Goal: Information Seeking & Learning: Understand process/instructions

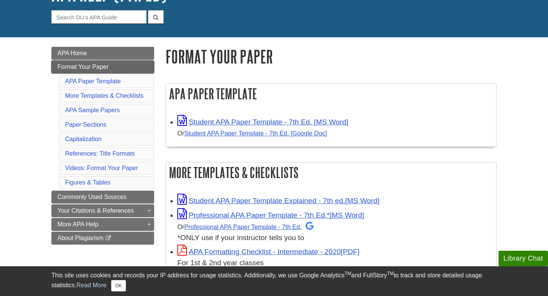
scroll to position [68, 0]
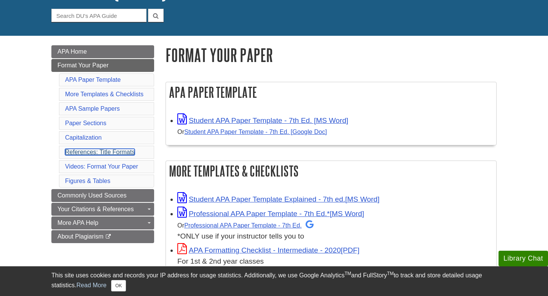
click at [125, 149] on link "References: Title Formats" at bounding box center [100, 152] width 70 height 6
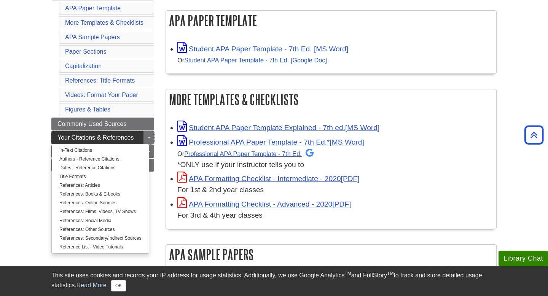
scroll to position [143, 0]
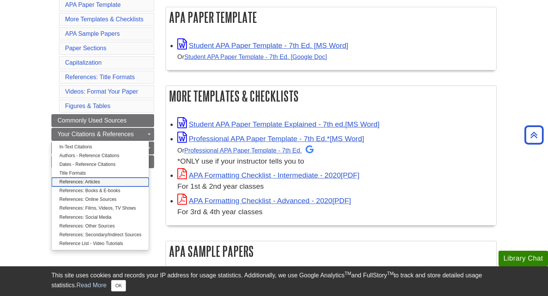
click at [94, 181] on link "References: Articles" at bounding box center [100, 182] width 97 height 9
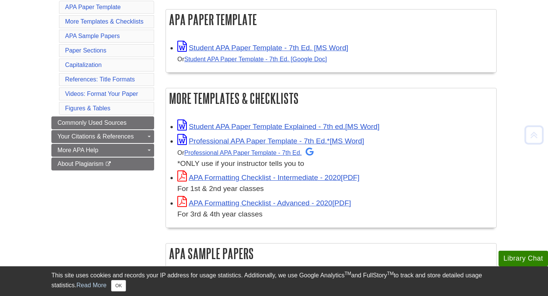
scroll to position [142, 0]
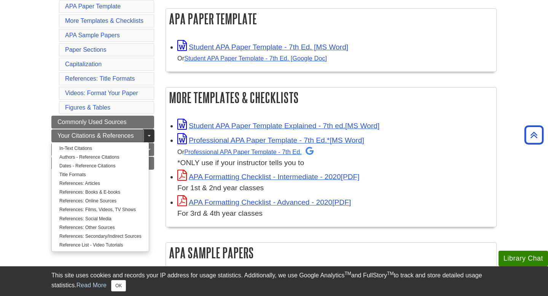
click at [146, 135] on link "Toggle Dropdown" at bounding box center [148, 135] width 11 height 13
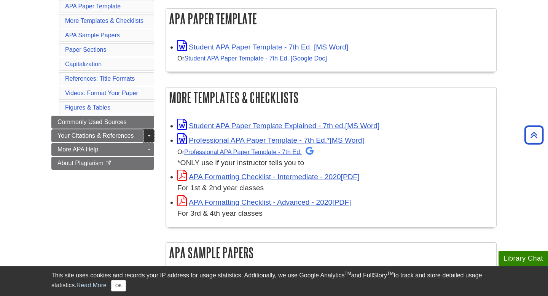
click at [146, 135] on link "Toggle Dropdown" at bounding box center [148, 135] width 11 height 13
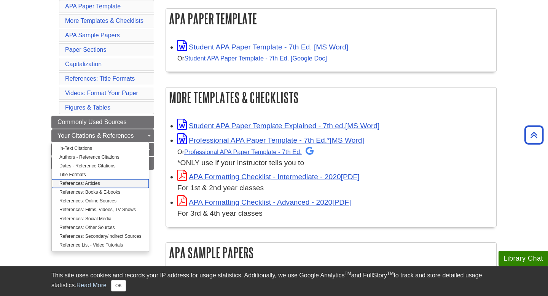
click at [97, 183] on link "References: Articles" at bounding box center [100, 183] width 97 height 9
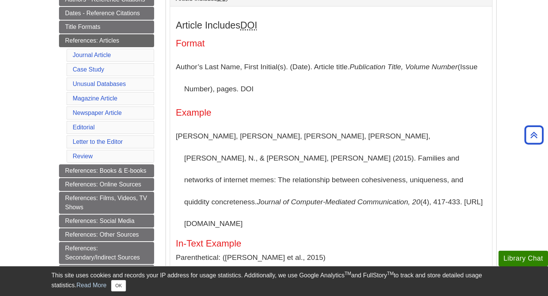
scroll to position [189, 0]
